Goal: Complete application form

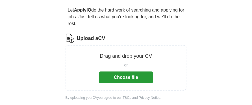
scroll to position [56, 0]
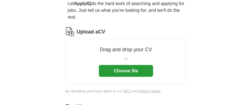
click at [130, 71] on button "Choose file" at bounding box center [126, 71] width 54 height 12
click at [137, 73] on button "Choose file" at bounding box center [126, 71] width 54 height 12
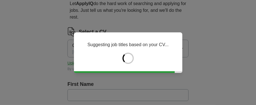
type input "*******"
type input "*****"
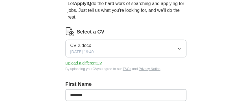
click at [178, 47] on icon "button" at bounding box center [179, 49] width 5 height 5
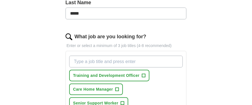
scroll to position [169, 0]
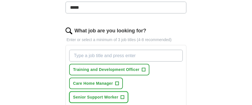
click at [109, 95] on span "Senior Support Worker" at bounding box center [95, 98] width 45 height 6
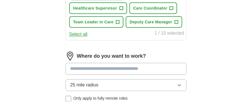
scroll to position [310, 0]
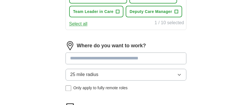
click at [139, 58] on input at bounding box center [125, 59] width 121 height 12
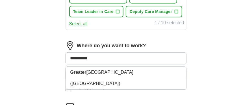
type input "**********"
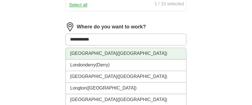
scroll to position [339, 0]
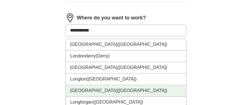
click at [141, 89] on li "[GEOGRAPHIC_DATA] ([GEOGRAPHIC_DATA])" at bounding box center [126, 91] width 120 height 12
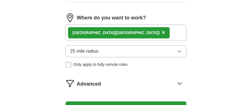
click at [179, 51] on icon "button" at bounding box center [179, 51] width 3 height 1
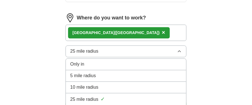
click at [148, 88] on div "10 mile radius" at bounding box center [125, 87] width 111 height 7
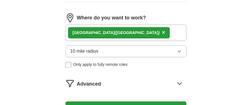
scroll to position [367, 0]
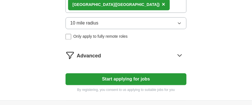
click at [142, 78] on button "Start applying for jobs" at bounding box center [125, 79] width 121 height 12
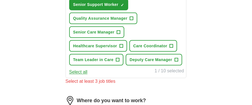
scroll to position [261, 0]
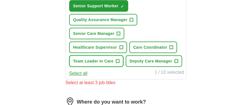
click at [100, 64] on button "Team Leader in Care +" at bounding box center [96, 62] width 54 height 12
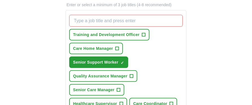
scroll to position [232, 0]
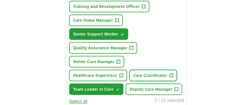
click at [160, 75] on span "Care Coordinator" at bounding box center [150, 76] width 34 height 6
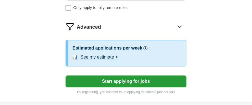
scroll to position [402, 0]
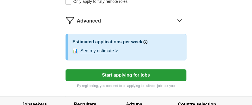
click at [126, 74] on button "Start applying for jobs" at bounding box center [125, 75] width 121 height 12
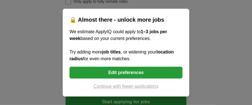
click at [120, 74] on button "Edit preferences" at bounding box center [125, 73] width 113 height 12
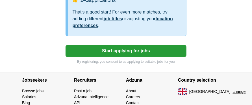
scroll to position [458, 0]
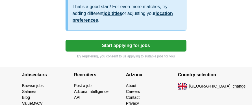
click at [142, 44] on button "Start applying for jobs" at bounding box center [125, 46] width 121 height 12
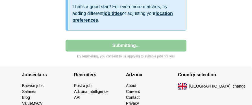
select select "**"
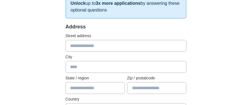
scroll to position [113, 0]
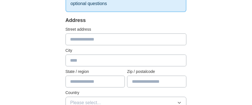
click at [165, 37] on input "text" at bounding box center [125, 40] width 121 height 12
type input "**********"
type input "******"
type input "*********"
type input "*******"
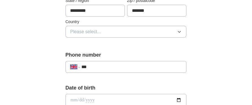
scroll to position [197, 0]
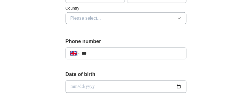
click at [180, 19] on icon "button" at bounding box center [179, 18] width 5 height 5
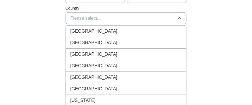
click at [135, 30] on div "[GEOGRAPHIC_DATA]" at bounding box center [125, 31] width 111 height 7
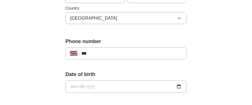
click at [107, 55] on input "***" at bounding box center [132, 53] width 100 height 7
type input "**********"
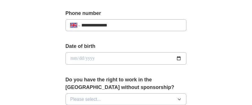
click at [140, 58] on input "date" at bounding box center [125, 58] width 121 height 12
type input "**********"
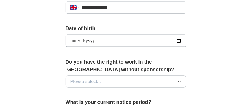
scroll to position [254, 0]
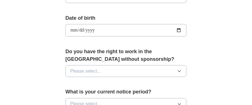
click at [181, 71] on icon "button" at bounding box center [179, 71] width 5 height 5
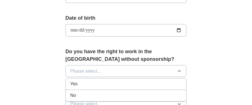
click at [131, 85] on div "Yes" at bounding box center [125, 84] width 111 height 7
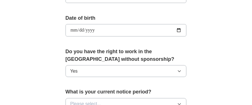
scroll to position [310, 0]
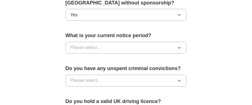
click at [179, 47] on icon "button" at bounding box center [179, 48] width 5 height 5
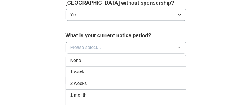
click at [143, 63] on div "None" at bounding box center [125, 61] width 111 height 7
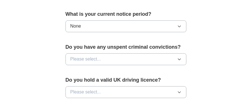
scroll to position [339, 0]
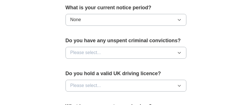
click at [179, 52] on icon "button" at bounding box center [179, 52] width 5 height 5
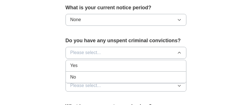
click at [118, 77] on div "No" at bounding box center [125, 77] width 111 height 7
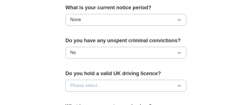
scroll to position [367, 0]
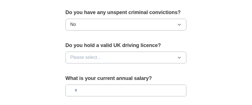
click at [179, 58] on icon "button" at bounding box center [179, 57] width 3 height 1
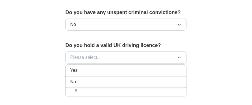
click at [139, 80] on div "No" at bounding box center [125, 82] width 111 height 7
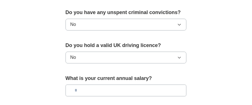
click at [179, 57] on icon "button" at bounding box center [179, 57] width 5 height 5
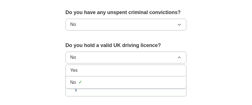
click at [119, 71] on div "Yes" at bounding box center [125, 70] width 111 height 7
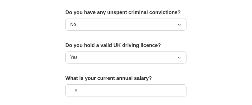
scroll to position [395, 0]
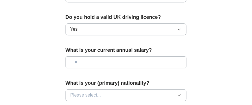
click at [167, 62] on input "text" at bounding box center [125, 62] width 121 height 12
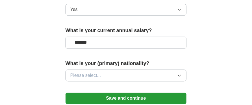
scroll to position [423, 0]
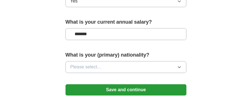
type input "*******"
click at [180, 67] on icon "button" at bounding box center [179, 67] width 3 height 1
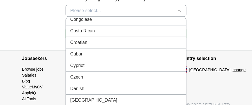
scroll to position [536, 0]
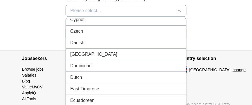
click at [143, 43] on div "Danish" at bounding box center [125, 42] width 111 height 7
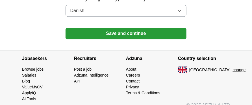
click at [135, 33] on button "Save and continue" at bounding box center [125, 33] width 121 height 11
